Goal: Task Accomplishment & Management: Manage account settings

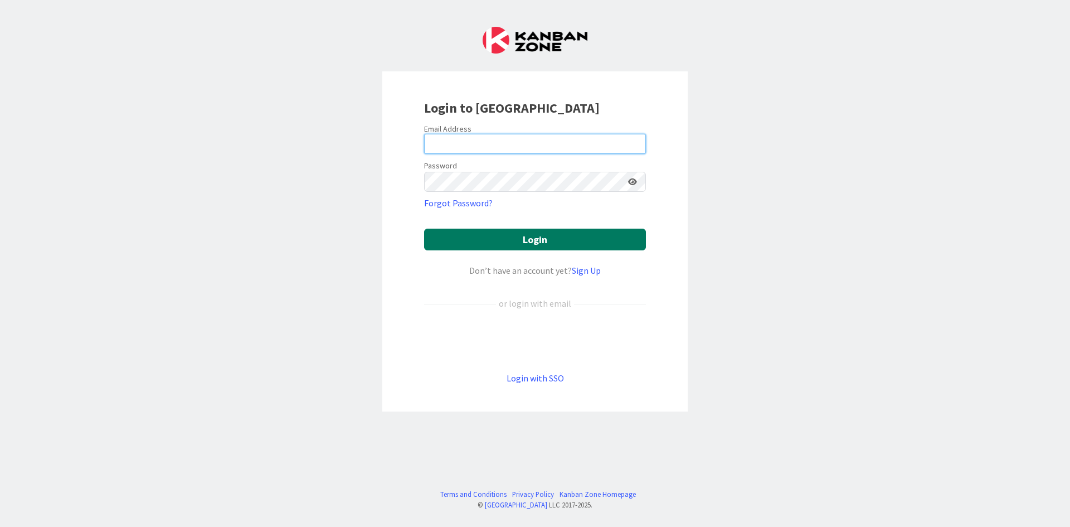
type input "[EMAIL_ADDRESS][DOMAIN_NAME]"
click at [526, 233] on button "Login" at bounding box center [535, 240] width 222 height 22
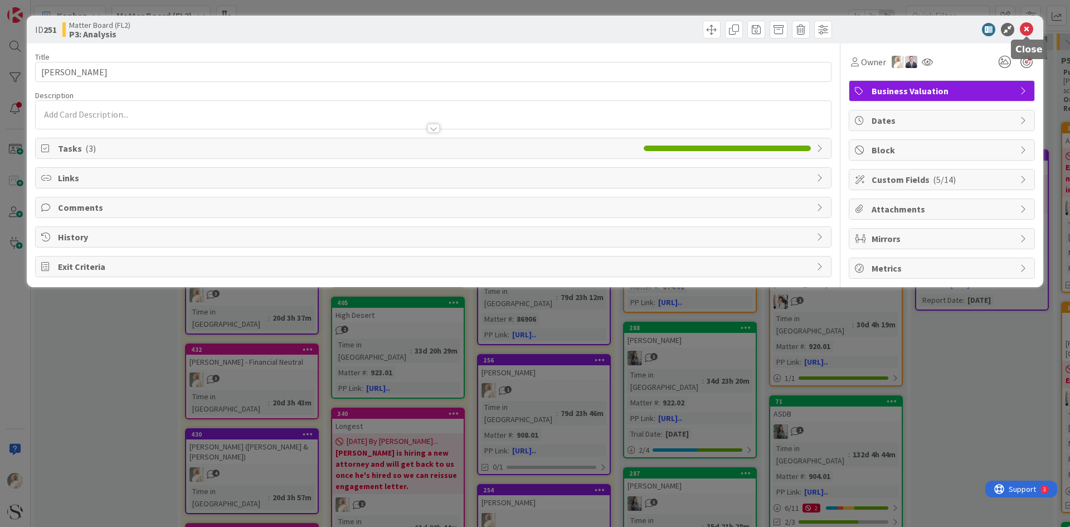
click at [1028, 30] on icon at bounding box center [1026, 29] width 13 height 13
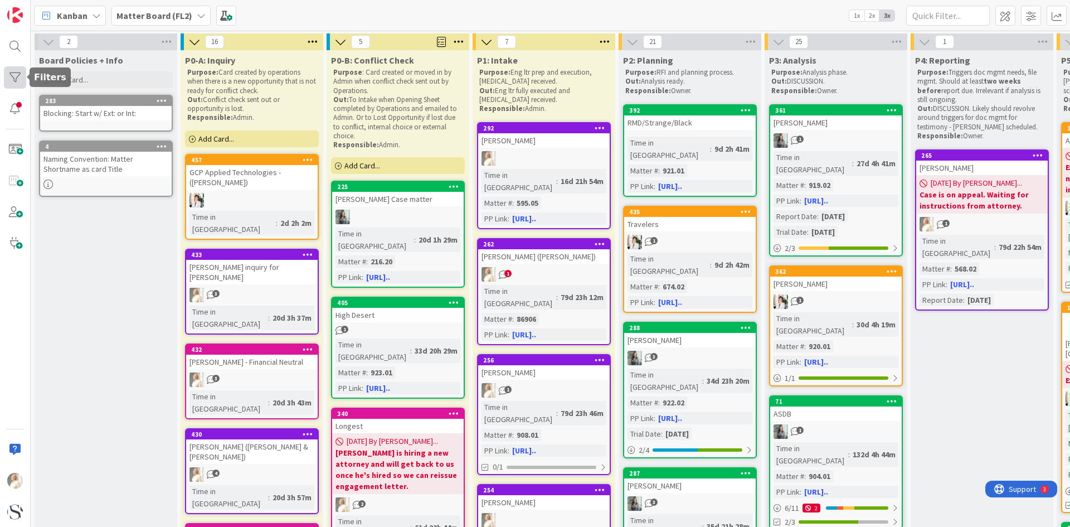
click at [14, 76] on div at bounding box center [15, 77] width 22 height 22
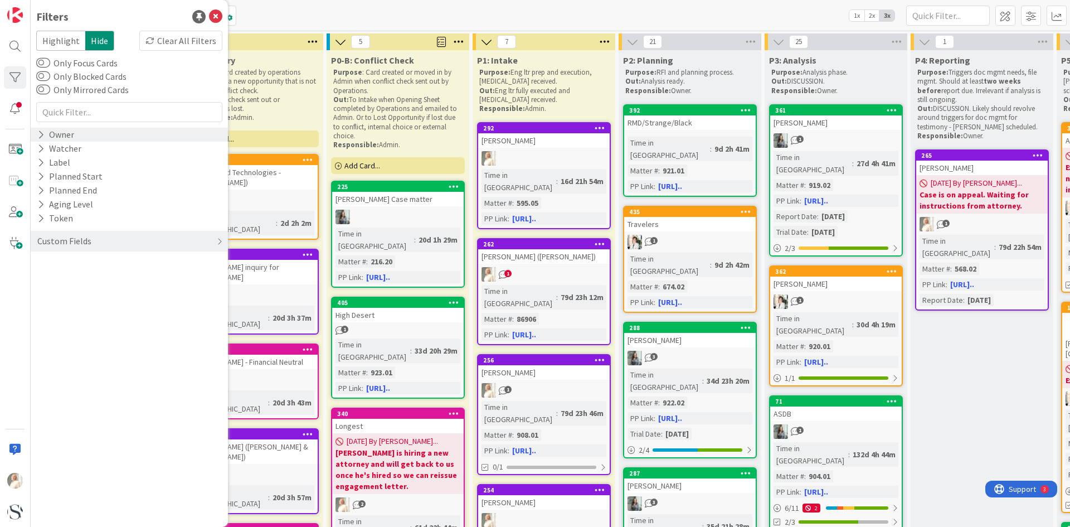
click at [40, 134] on icon at bounding box center [40, 134] width 7 height 9
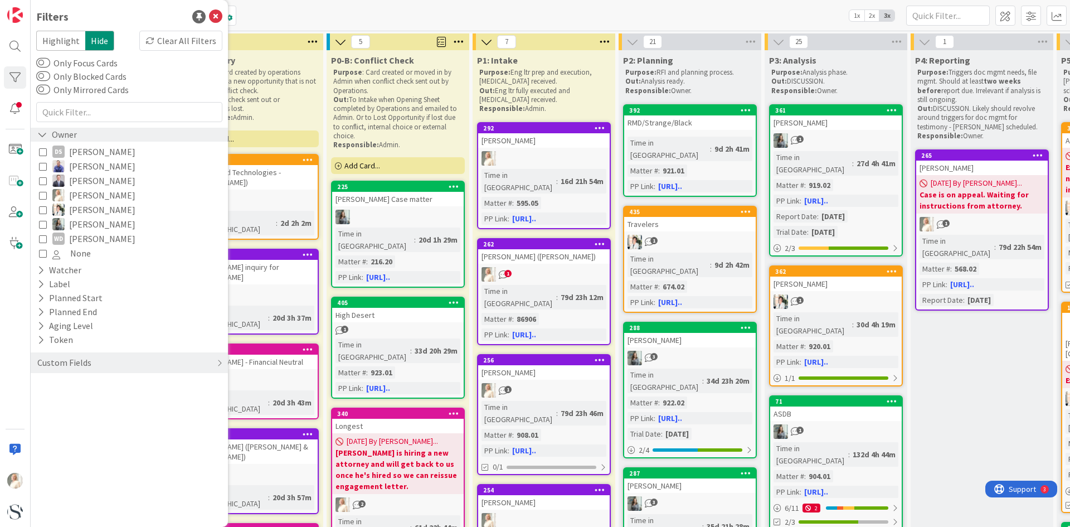
click at [40, 134] on icon at bounding box center [42, 134] width 10 height 9
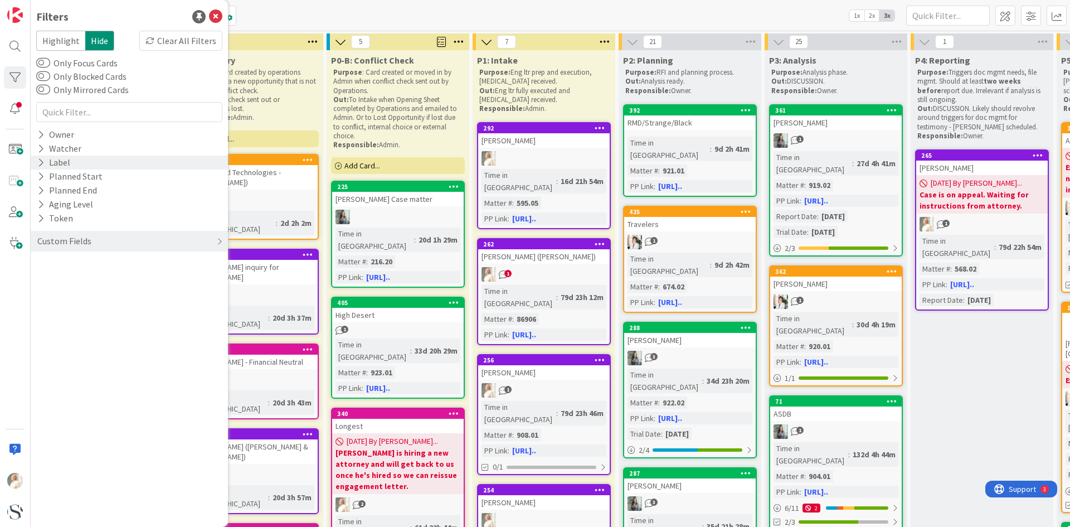
click at [43, 161] on icon at bounding box center [40, 162] width 7 height 9
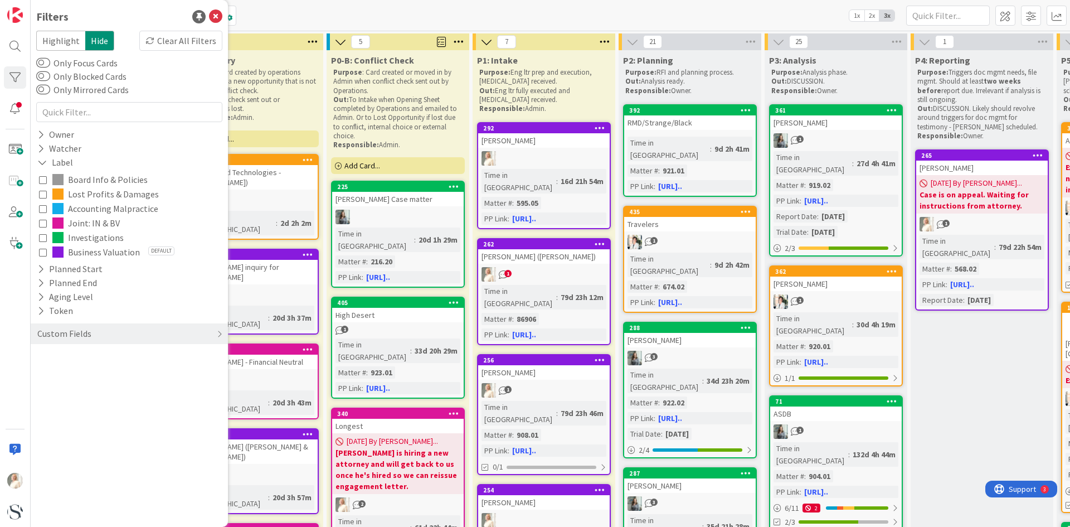
click at [42, 222] on icon at bounding box center [43, 223] width 8 height 8
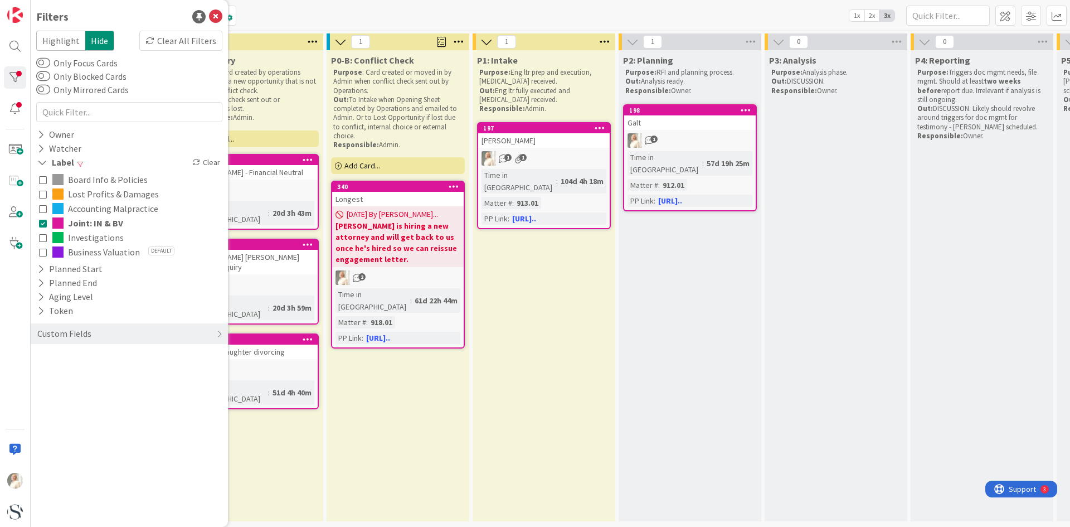
click at [43, 249] on icon at bounding box center [43, 252] width 8 height 8
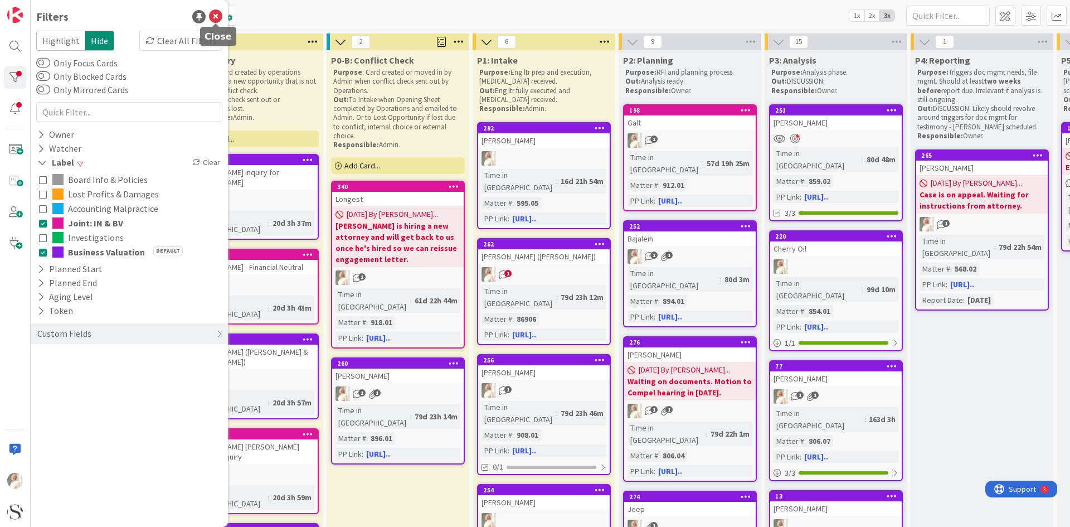
click at [214, 17] on icon at bounding box center [215, 16] width 13 height 13
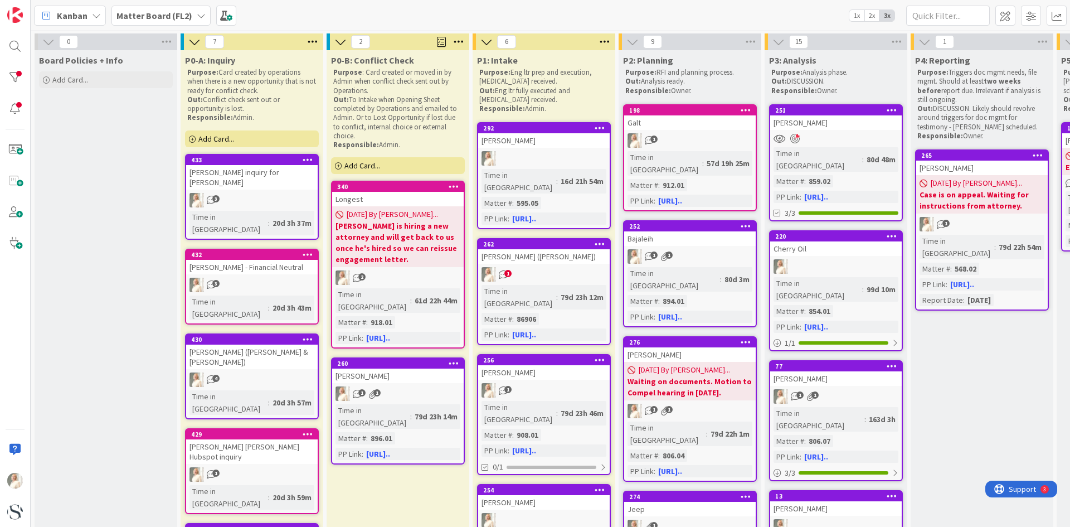
click at [214, 280] on span "3" at bounding box center [215, 283] width 7 height 7
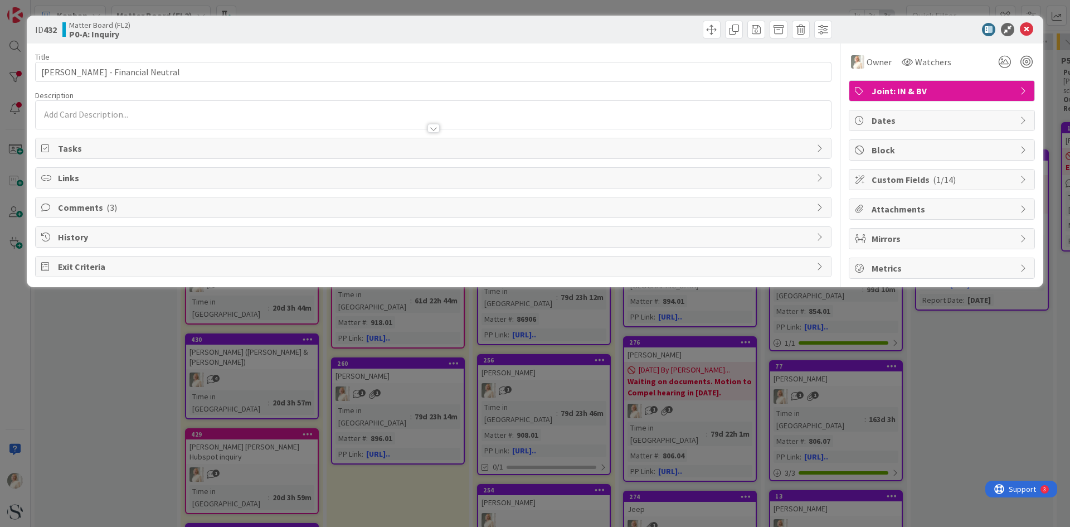
click at [89, 211] on span "Comments ( 3 )" at bounding box center [434, 207] width 753 height 13
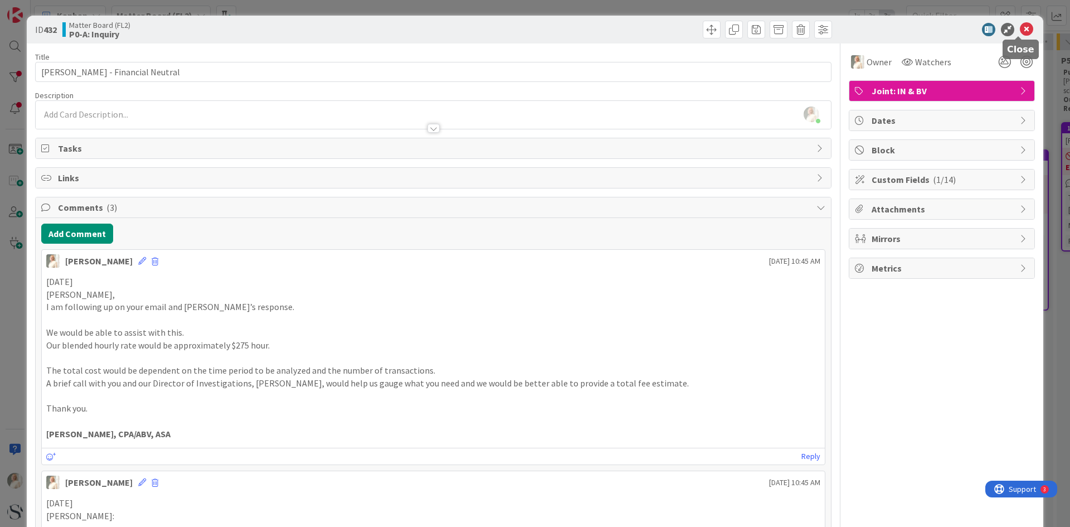
click at [1020, 25] on icon at bounding box center [1026, 29] width 13 height 13
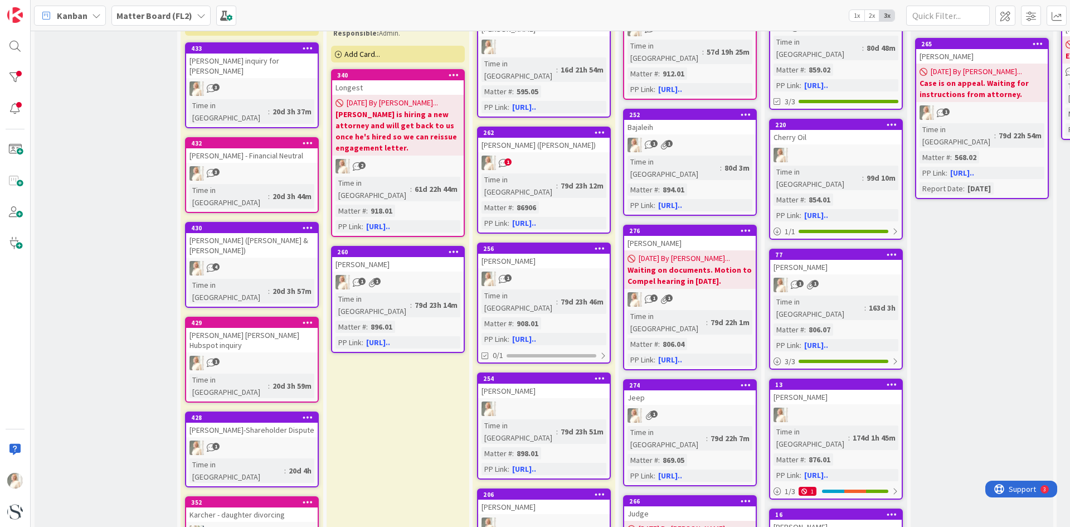
scroll to position [390, 0]
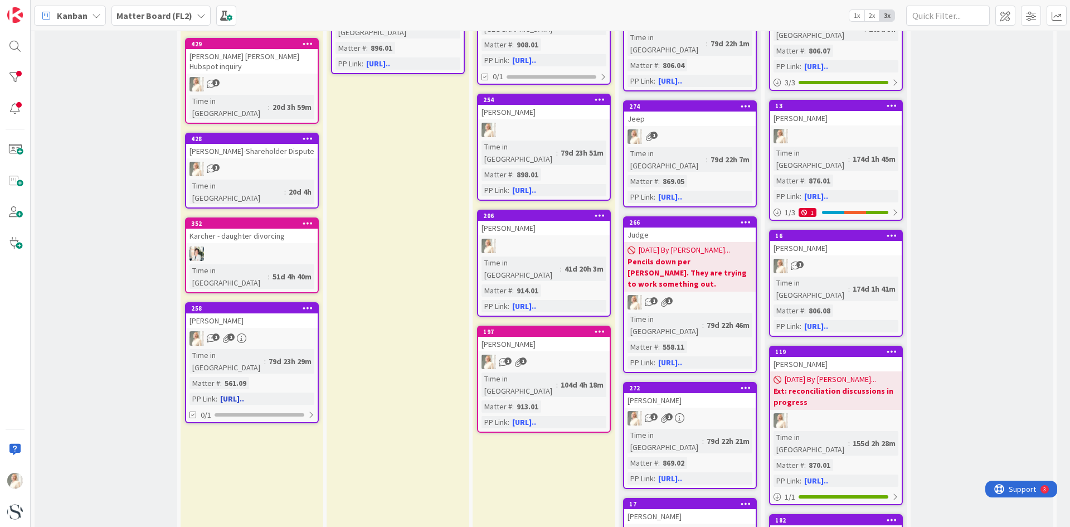
click at [214, 333] on span "1" at bounding box center [215, 336] width 7 height 7
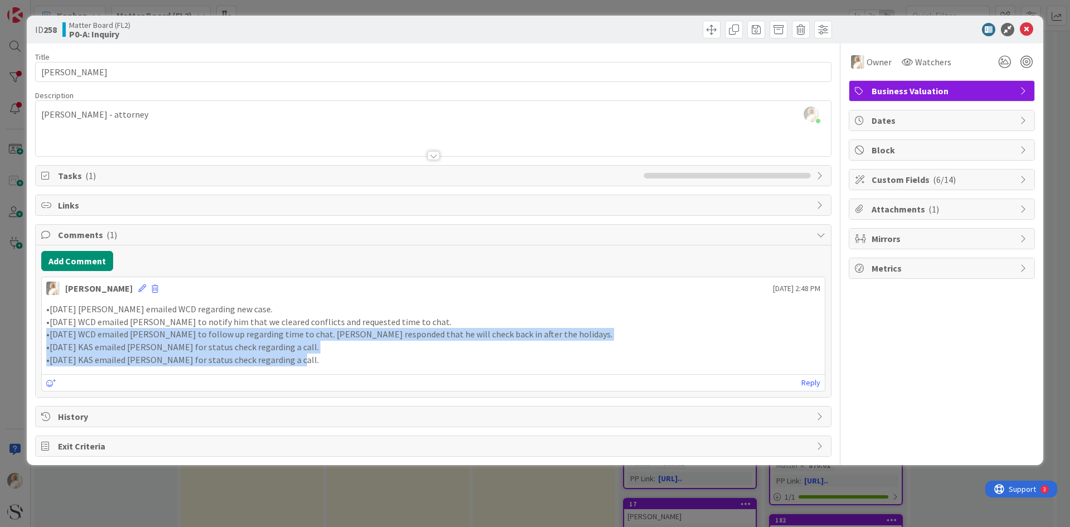
drag, startPoint x: 287, startPoint y: 361, endPoint x: 37, endPoint y: 335, distance: 250.6
click at [37, 335] on div "Add Comment [PERSON_NAME] [DATE] 2:48 PM •[DATE] [PERSON_NAME] emailed WCD rega…" at bounding box center [434, 321] width 796 height 152
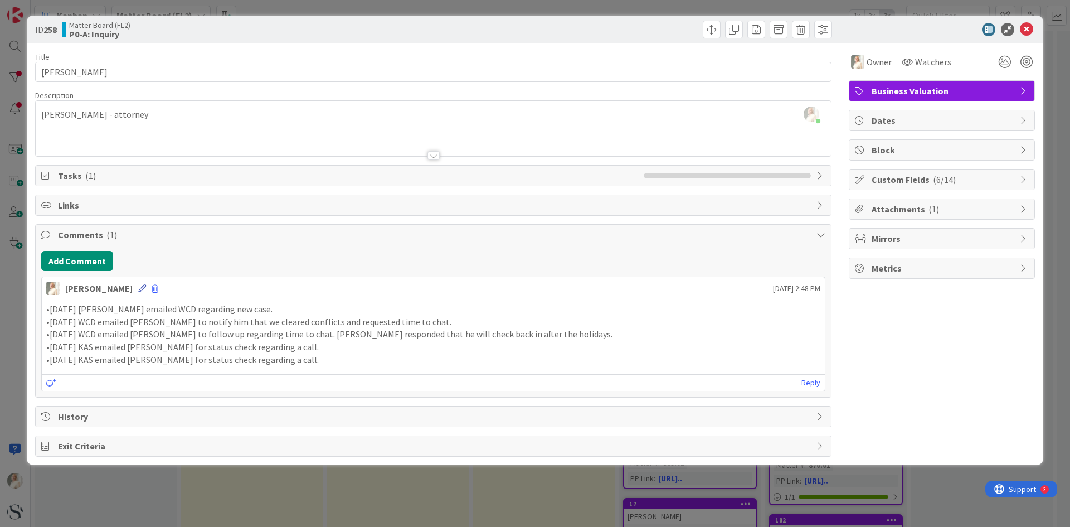
click at [138, 287] on icon at bounding box center [142, 288] width 8 height 8
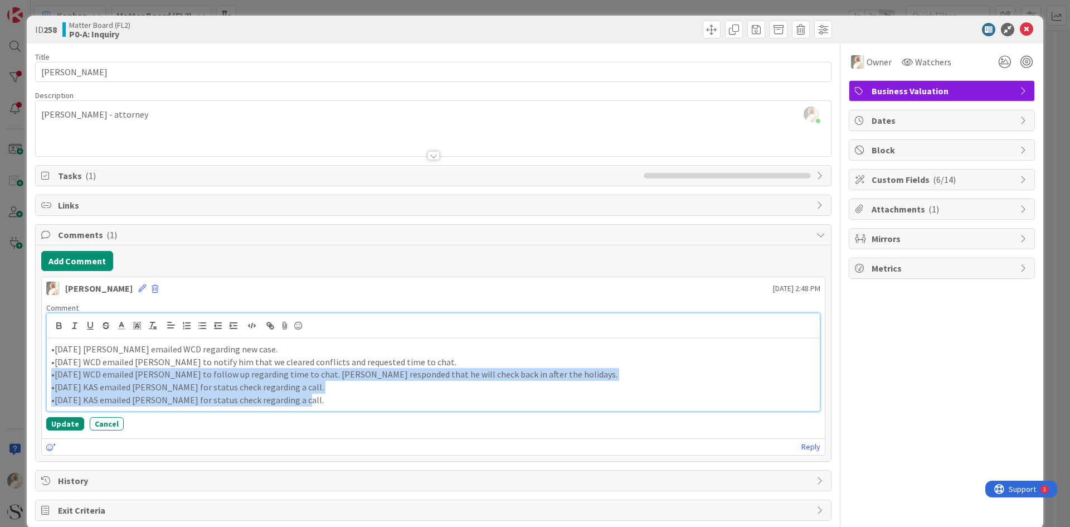
drag, startPoint x: 235, startPoint y: 394, endPoint x: 51, endPoint y: 371, distance: 184.8
click at [51, 371] on div "•[DATE] [PERSON_NAME] emailed WCD regarding new case. •[DATE] WCD emailed [PERS…" at bounding box center [433, 374] width 773 height 72
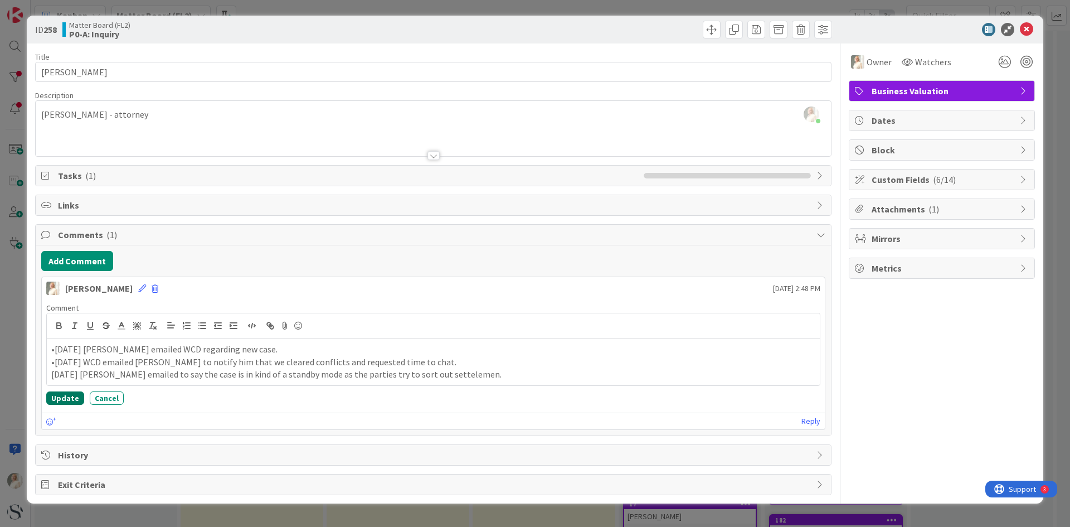
click at [59, 395] on button "Update" at bounding box center [65, 397] width 38 height 13
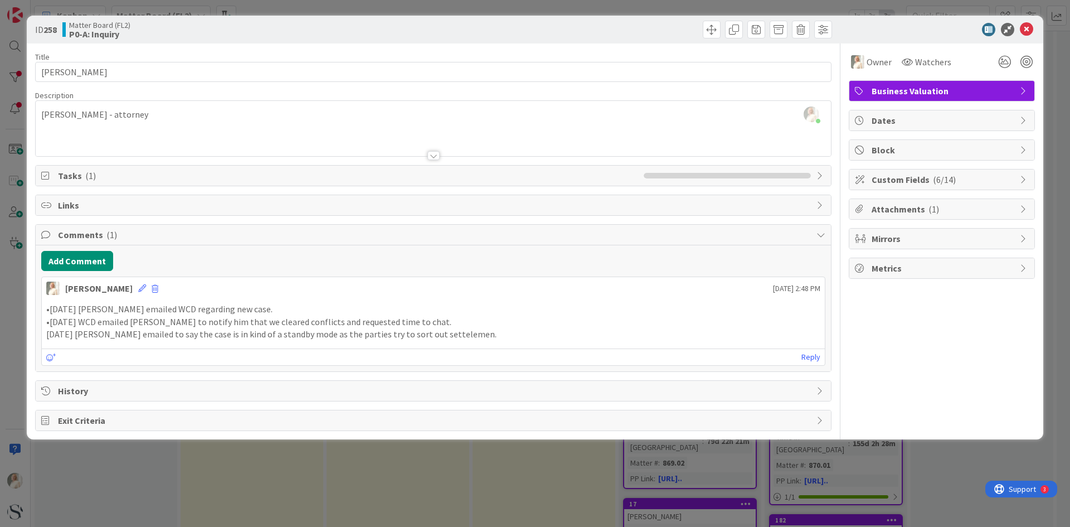
click at [69, 178] on span "Tasks ( 1 )" at bounding box center [348, 175] width 580 height 13
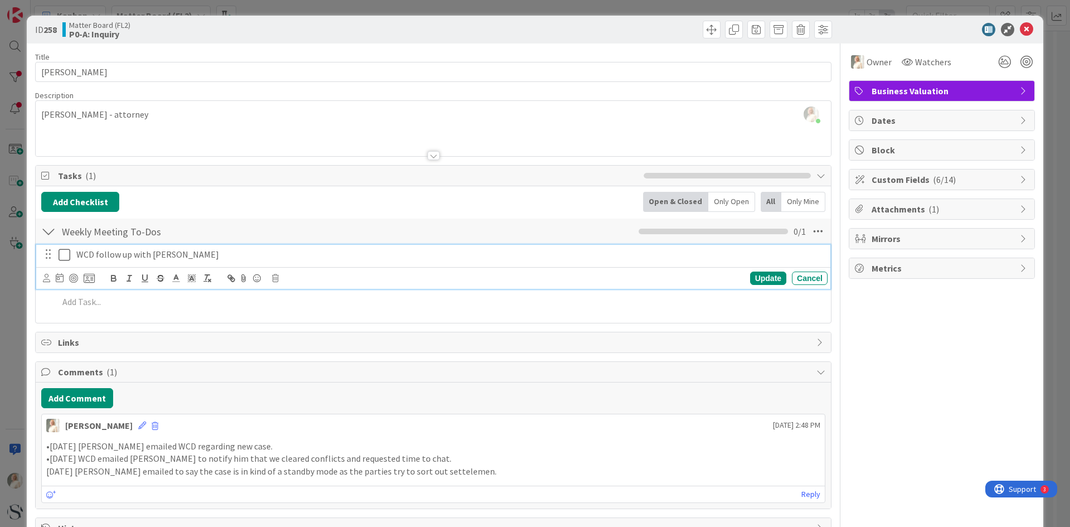
click at [64, 254] on icon at bounding box center [67, 254] width 17 height 13
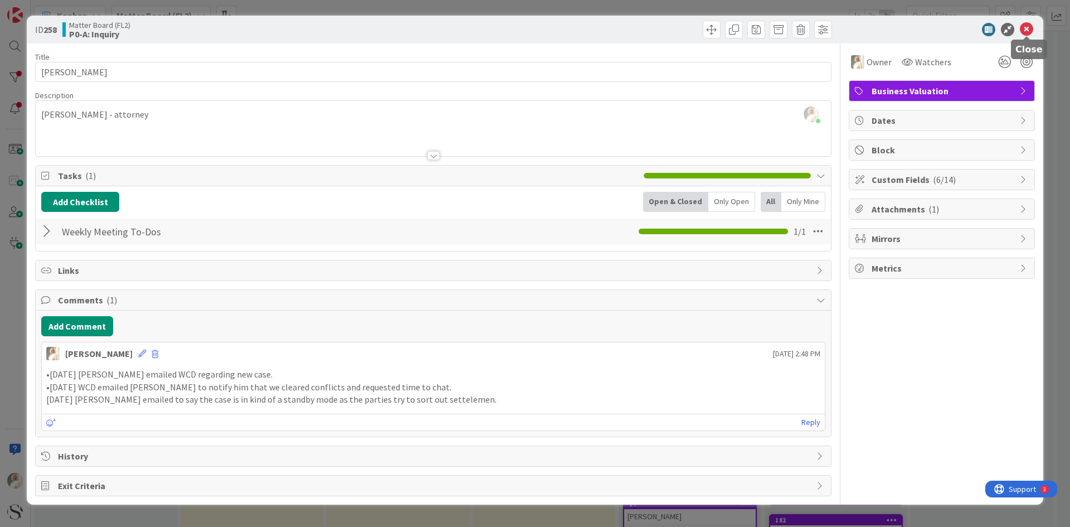
click at [1026, 29] on icon at bounding box center [1026, 29] width 13 height 13
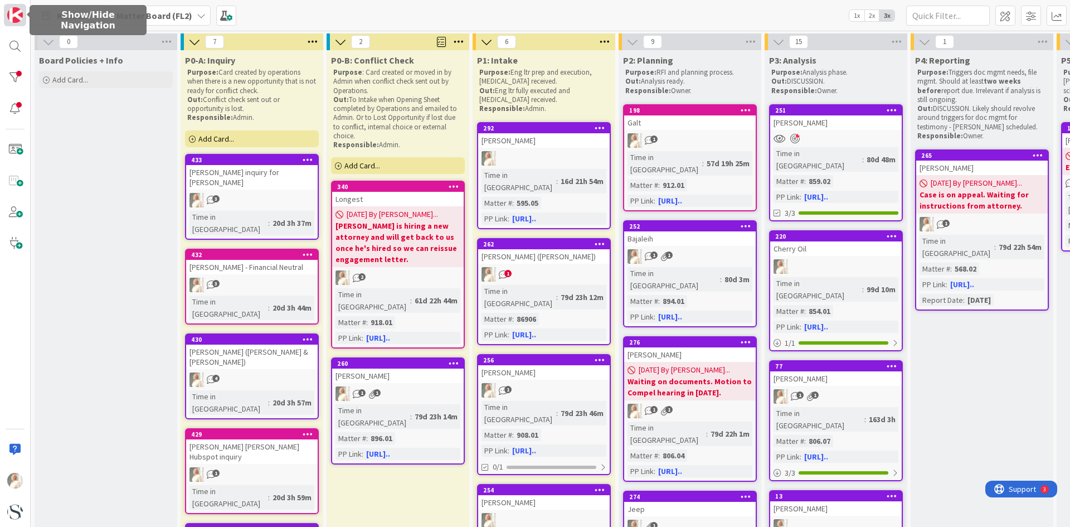
click at [17, 18] on img at bounding box center [15, 15] width 16 height 16
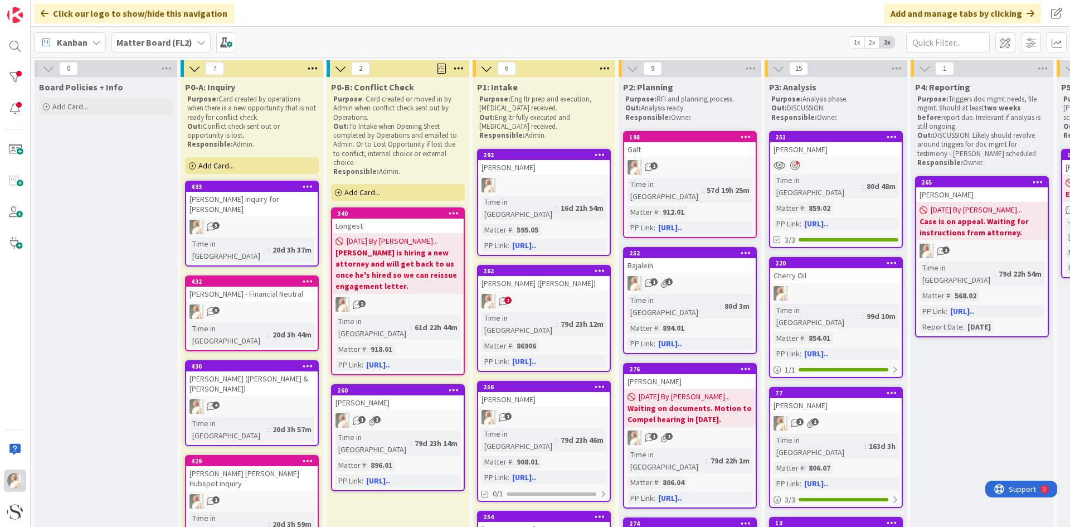
click at [15, 486] on img at bounding box center [15, 481] width 16 height 16
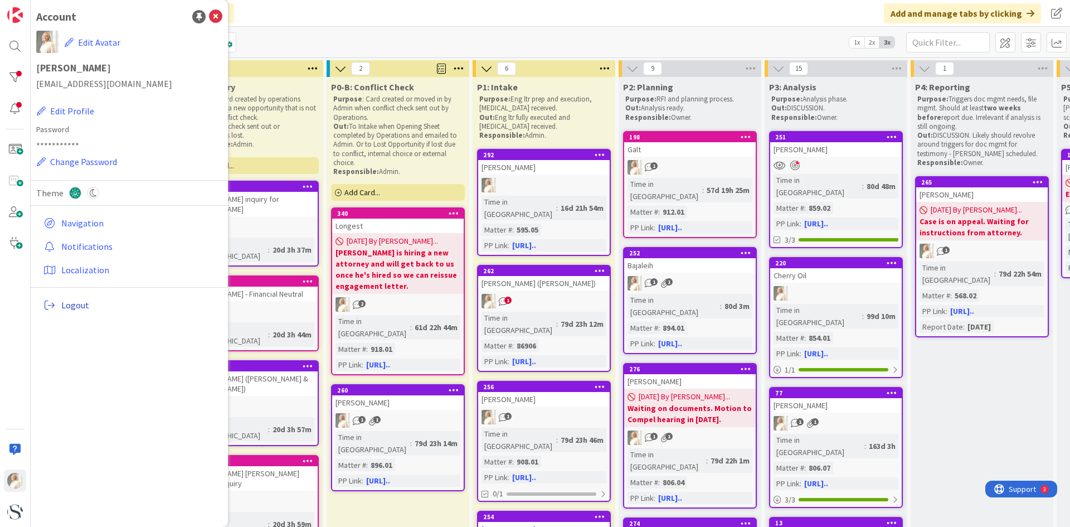
click at [79, 304] on span "Logout" at bounding box center [139, 304] width 157 height 13
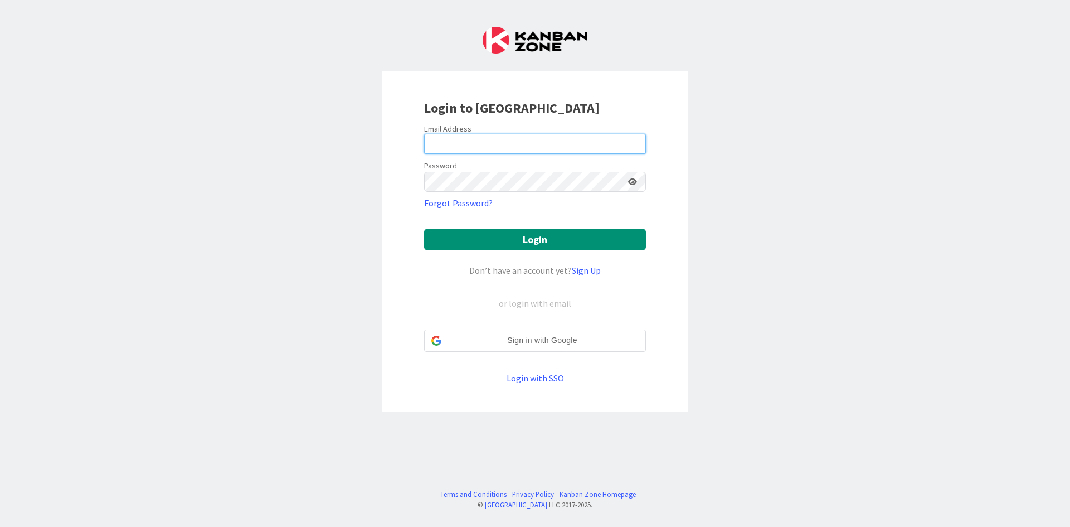
type input "[EMAIL_ADDRESS][DOMAIN_NAME]"
